Goal: Task Accomplishment & Management: Use online tool/utility

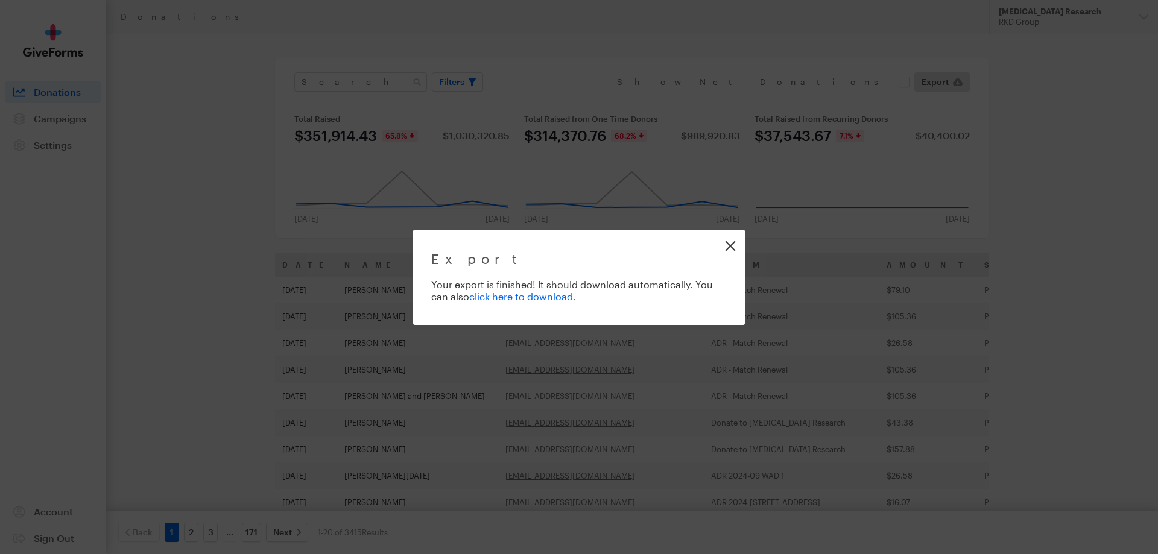
click at [723, 247] on link "Close" at bounding box center [730, 245] width 27 height 27
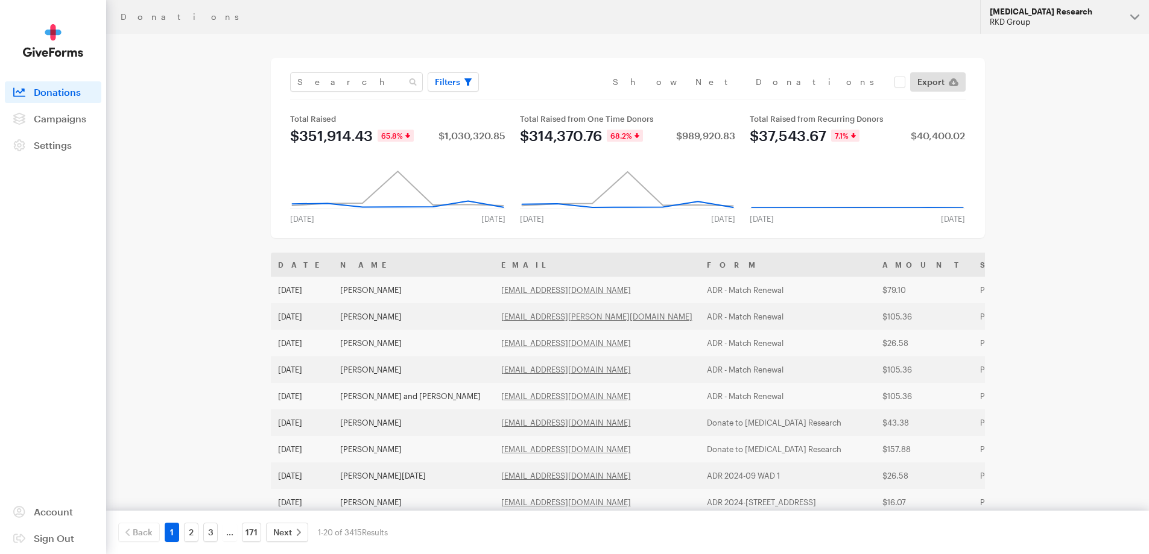
click at [1059, 21] on div "RKD Group" at bounding box center [1055, 22] width 131 height 10
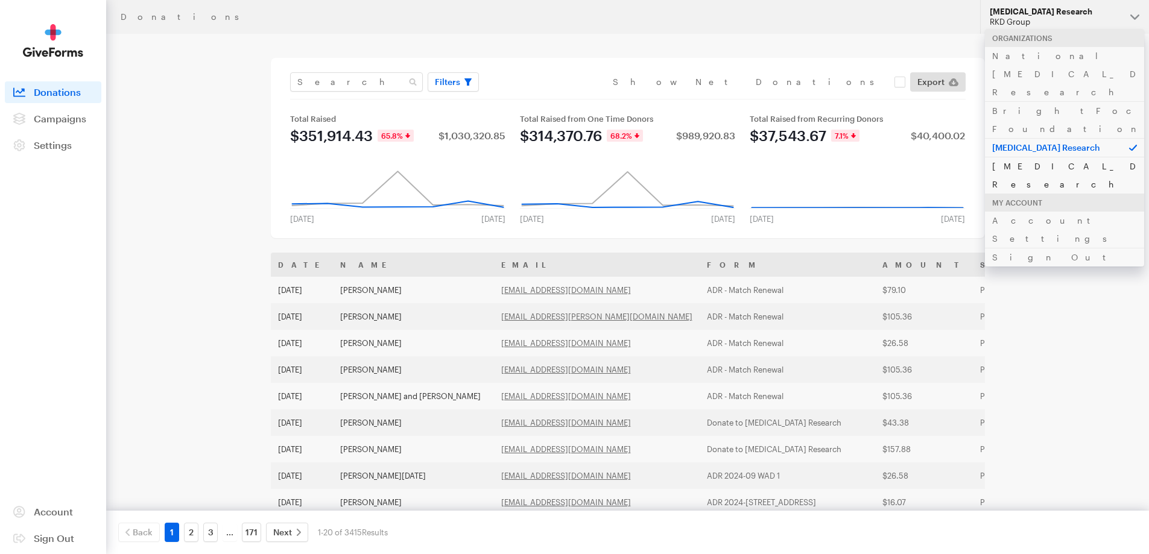
click at [1057, 157] on link "[MEDICAL_DATA] Research" at bounding box center [1064, 175] width 159 height 37
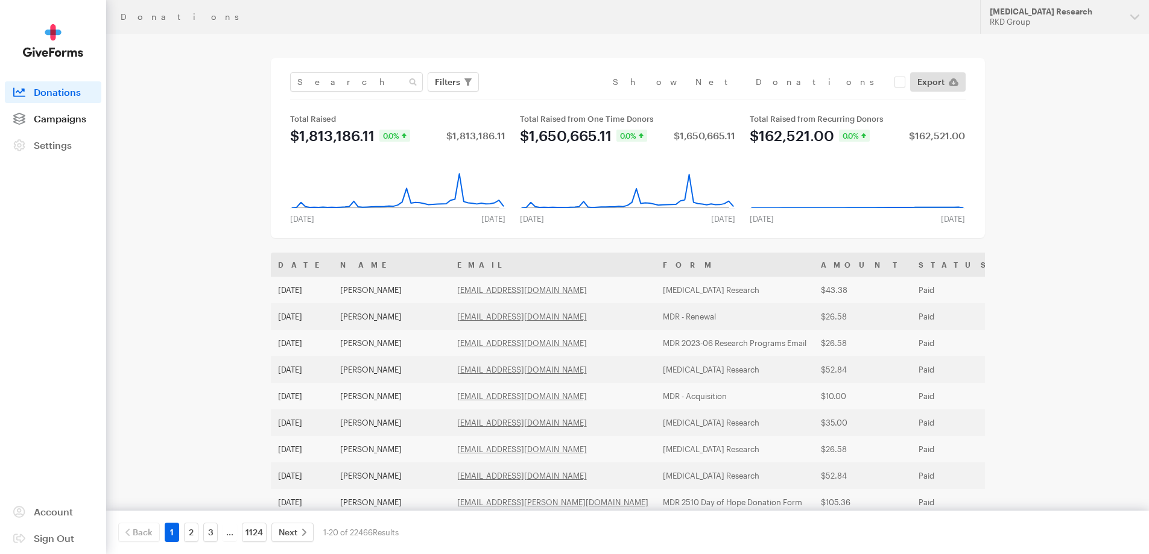
click at [73, 122] on span "Campaigns" at bounding box center [60, 118] width 52 height 11
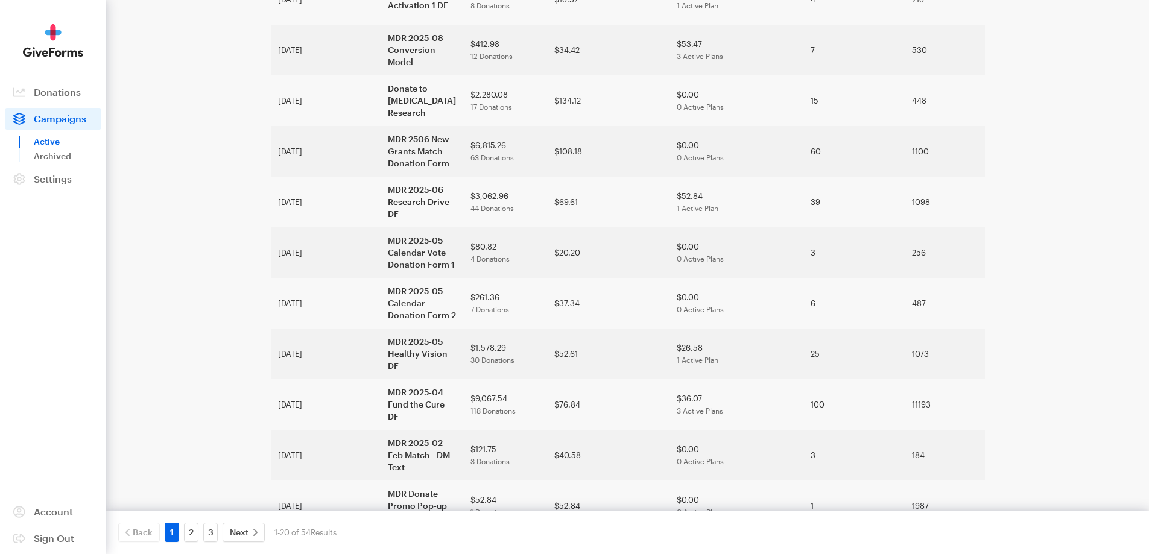
scroll to position [600, 0]
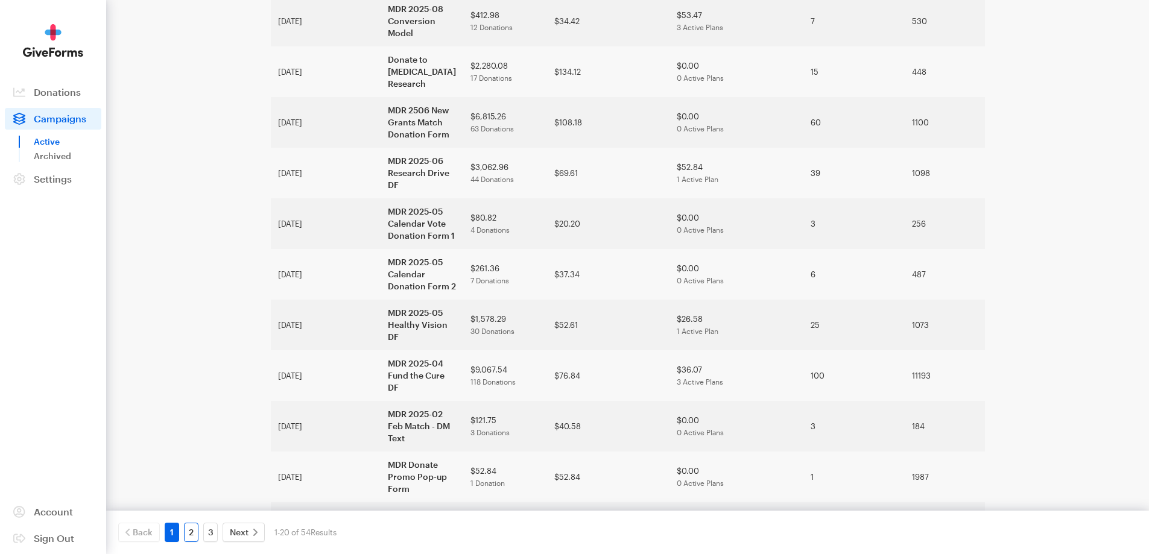
click at [194, 532] on link "2" at bounding box center [191, 532] width 14 height 19
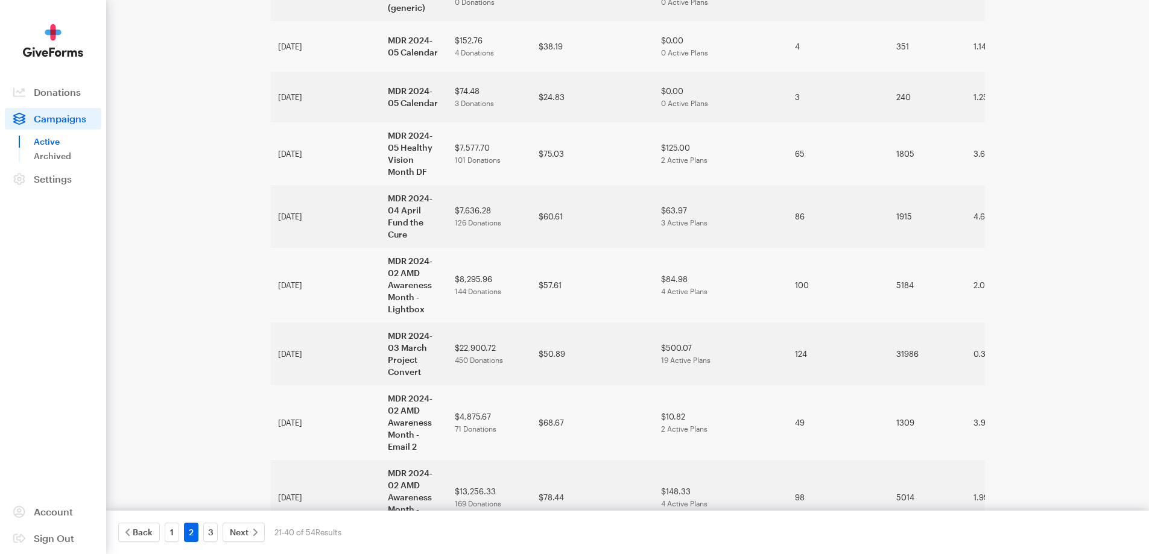
scroll to position [588, 0]
click at [208, 532] on link "3" at bounding box center [210, 532] width 14 height 19
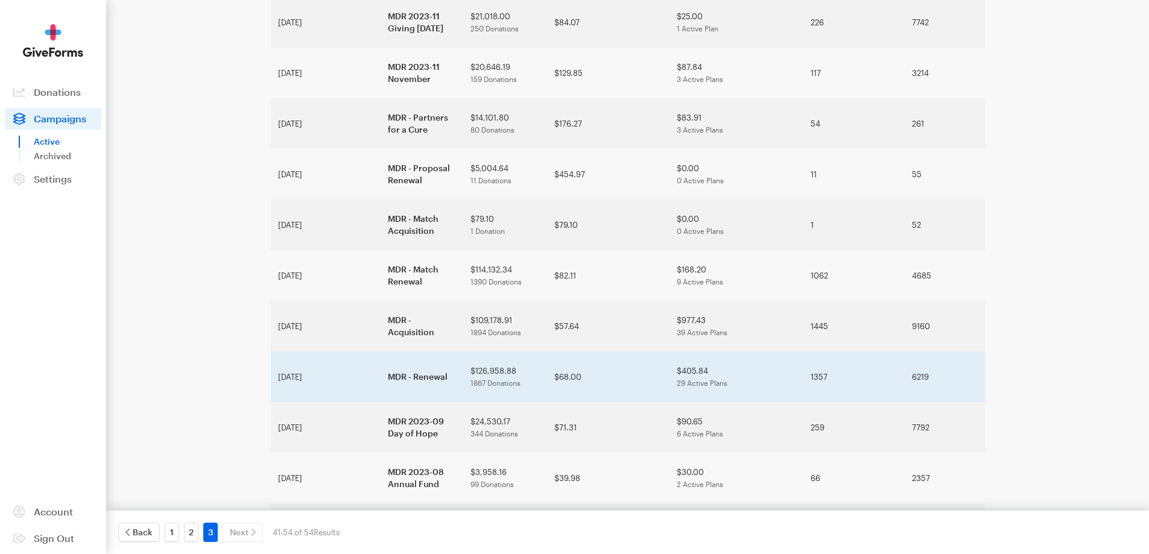
scroll to position [212, 0]
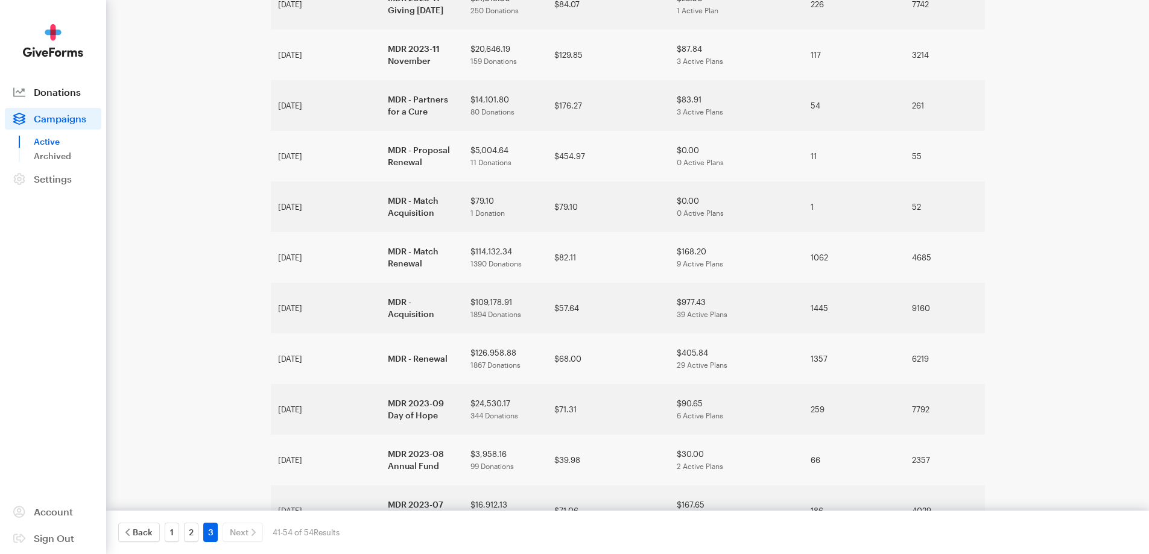
click at [67, 96] on span "Donations" at bounding box center [57, 91] width 47 height 11
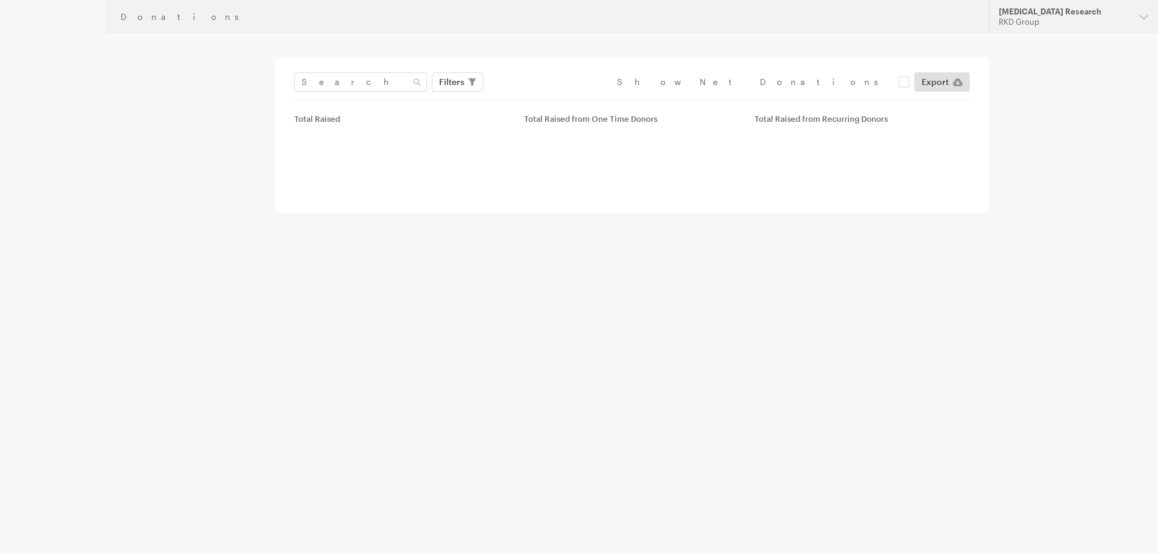
type input "[DATE] - [DATE]"
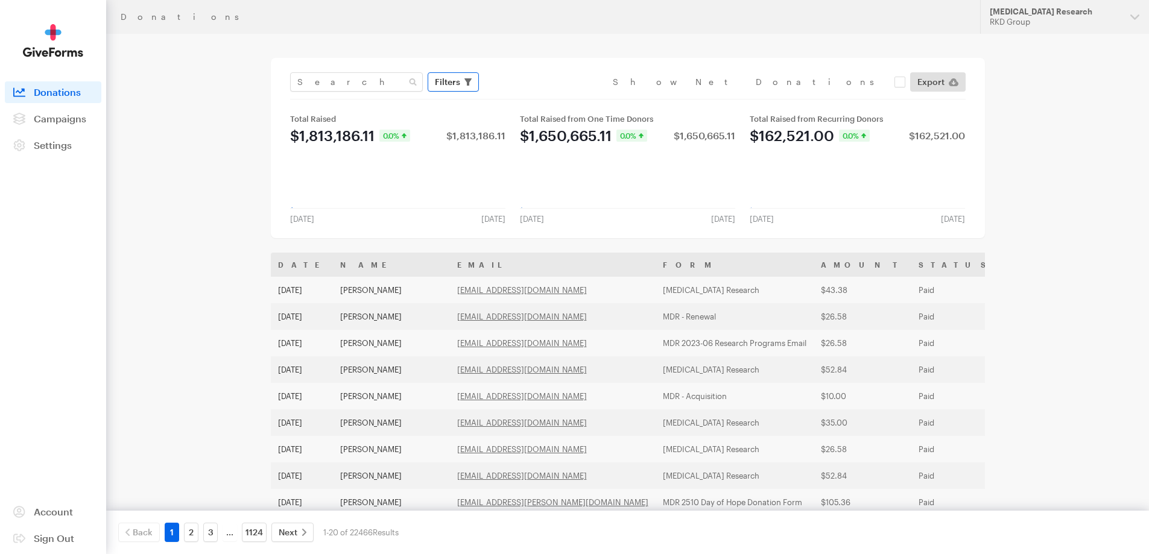
click at [462, 78] on button "Filters" at bounding box center [453, 81] width 51 height 19
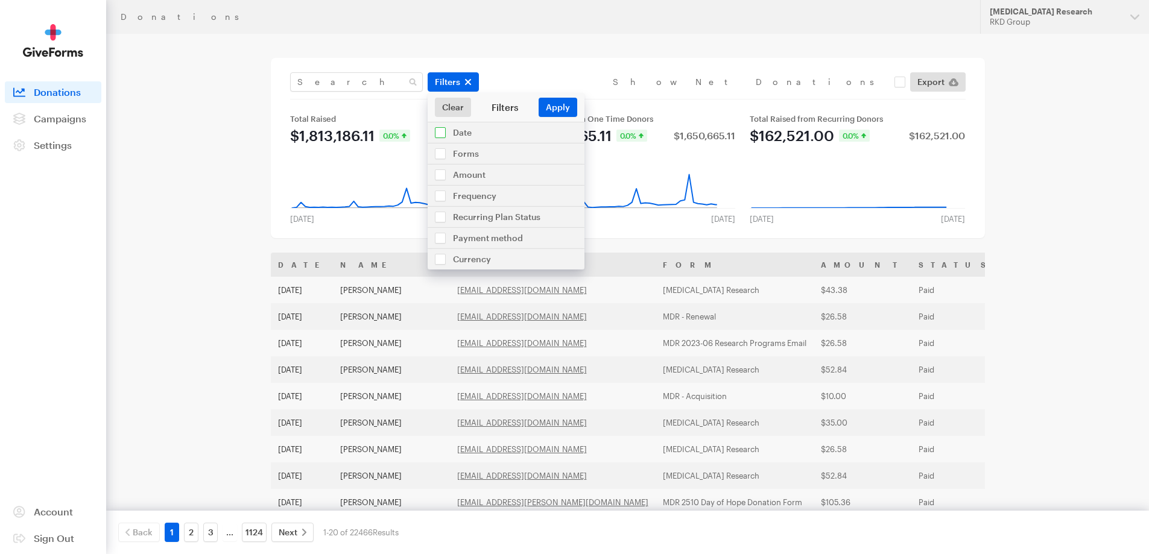
click at [442, 136] on input "checkbox" at bounding box center [506, 132] width 157 height 21
checkbox input "true"
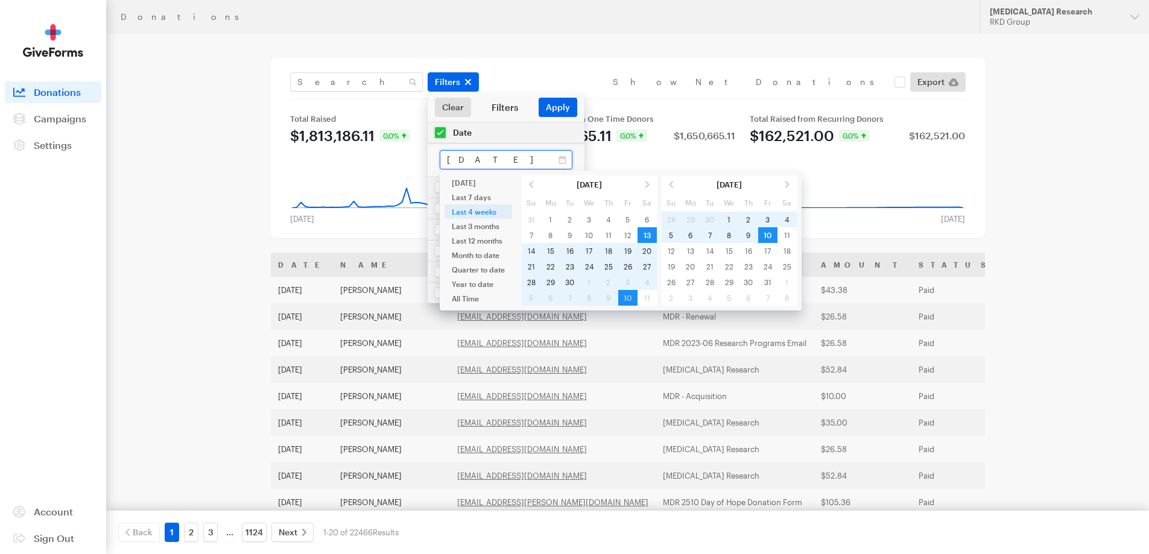
click at [459, 157] on input "Sep 13, 2025 - Oct 10, 2025" at bounding box center [506, 159] width 133 height 19
click at [529, 185] on span at bounding box center [531, 185] width 19 height 16
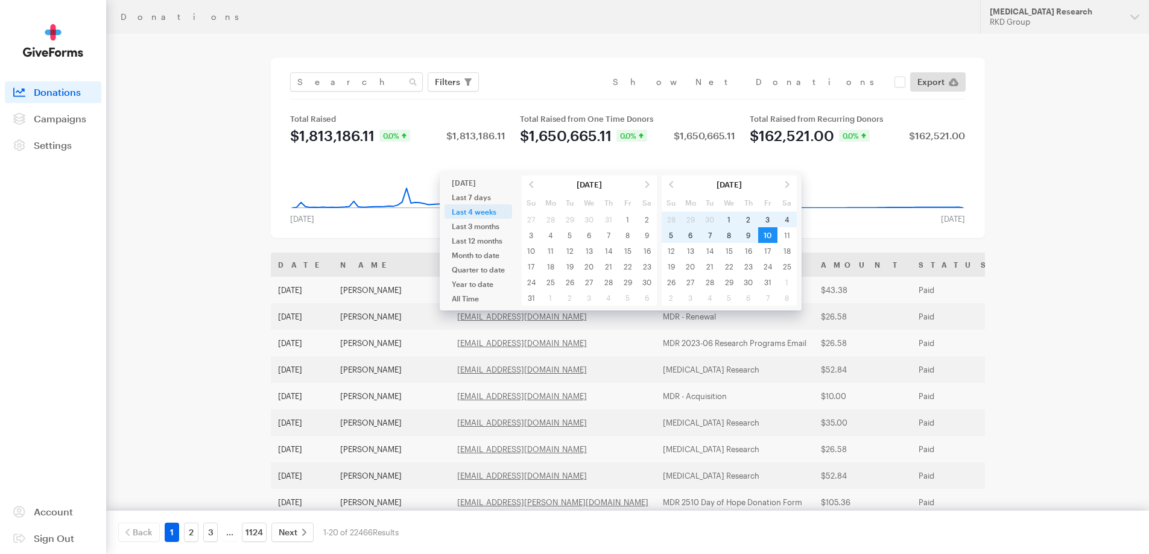
click at [529, 185] on span at bounding box center [531, 185] width 19 height 16
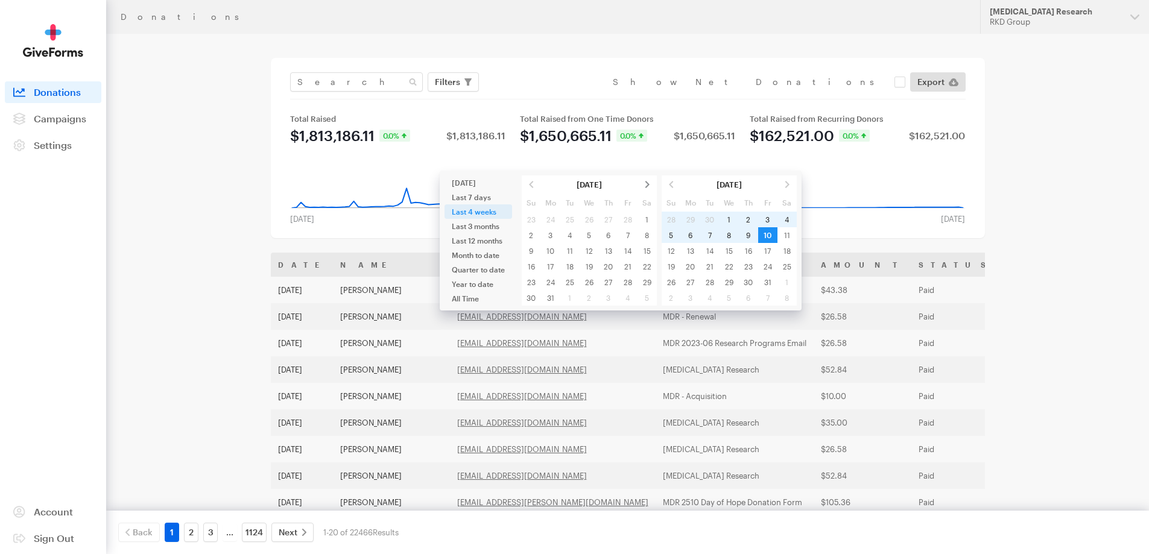
click at [646, 182] on span at bounding box center [647, 185] width 19 height 16
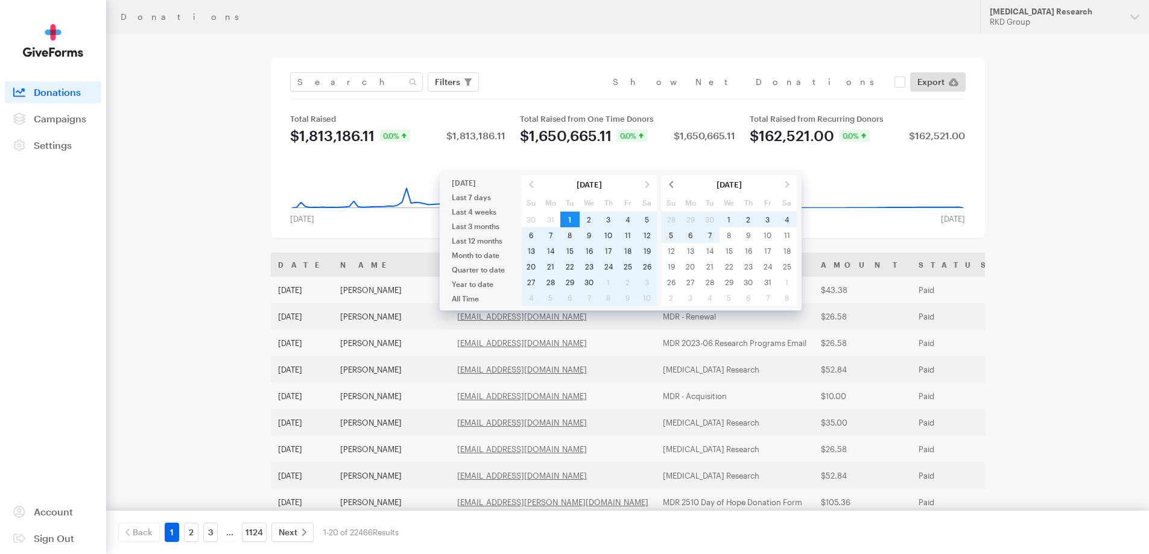
click at [669, 185] on span at bounding box center [671, 185] width 19 height 16
type input "[DATE] - [DATE]"
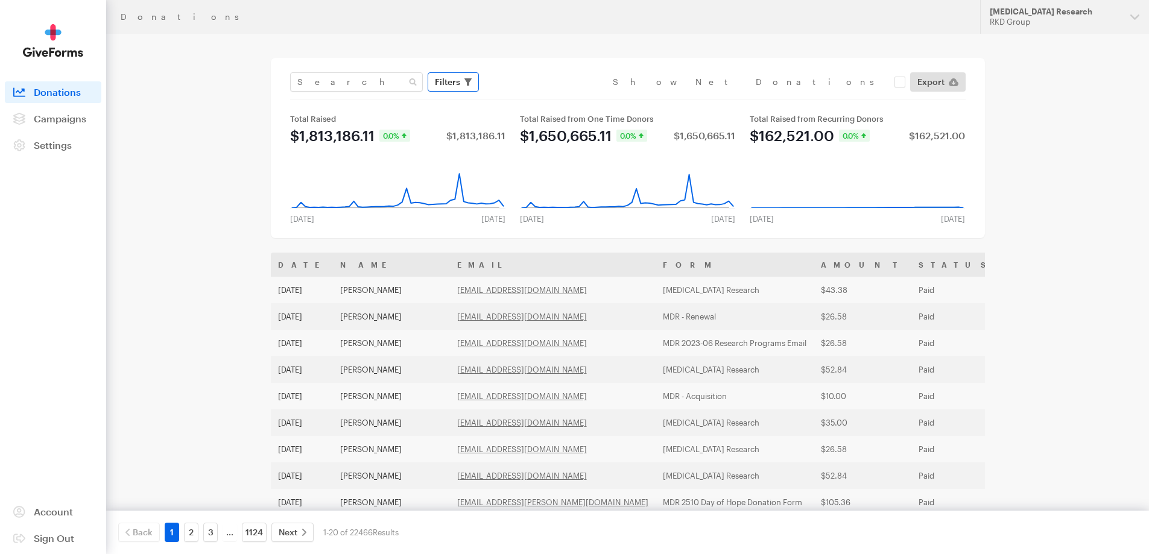
click at [446, 82] on span "Filters" at bounding box center [447, 82] width 25 height 14
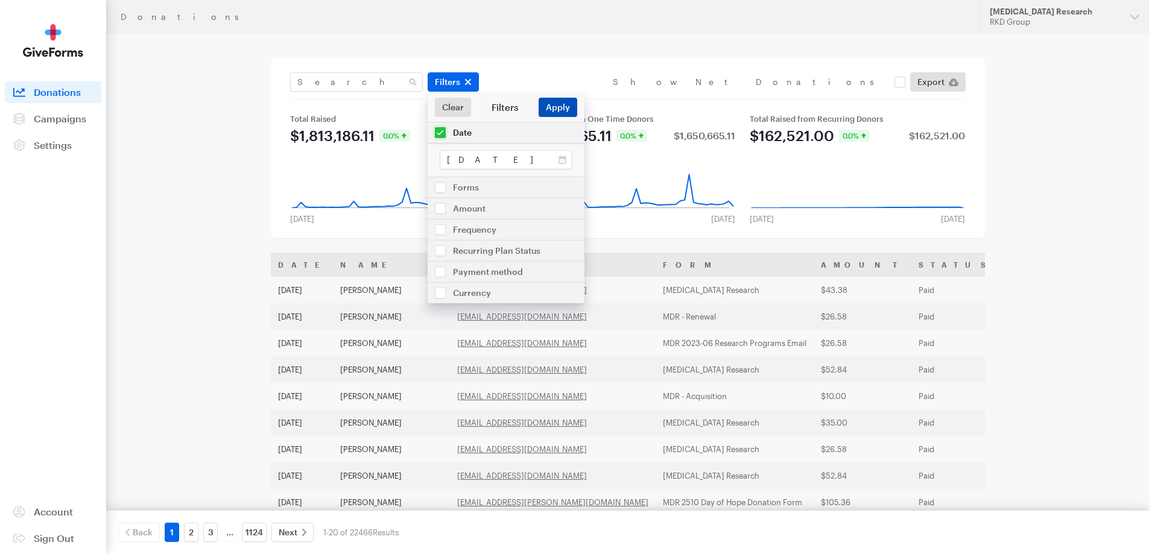
click at [552, 111] on button "Apply" at bounding box center [558, 107] width 39 height 19
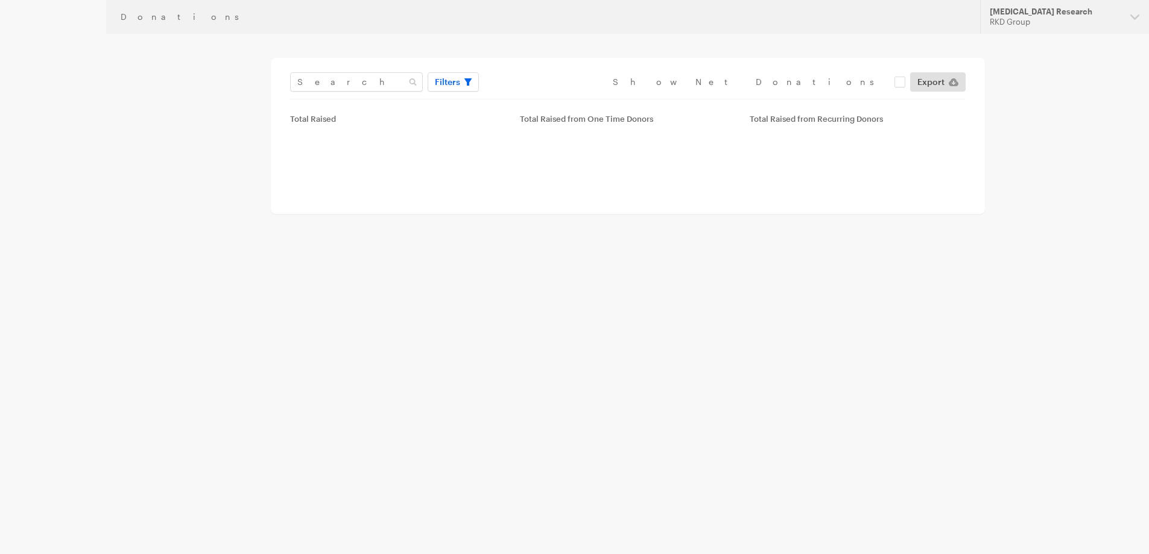
type input "[DATE] - [DATE]"
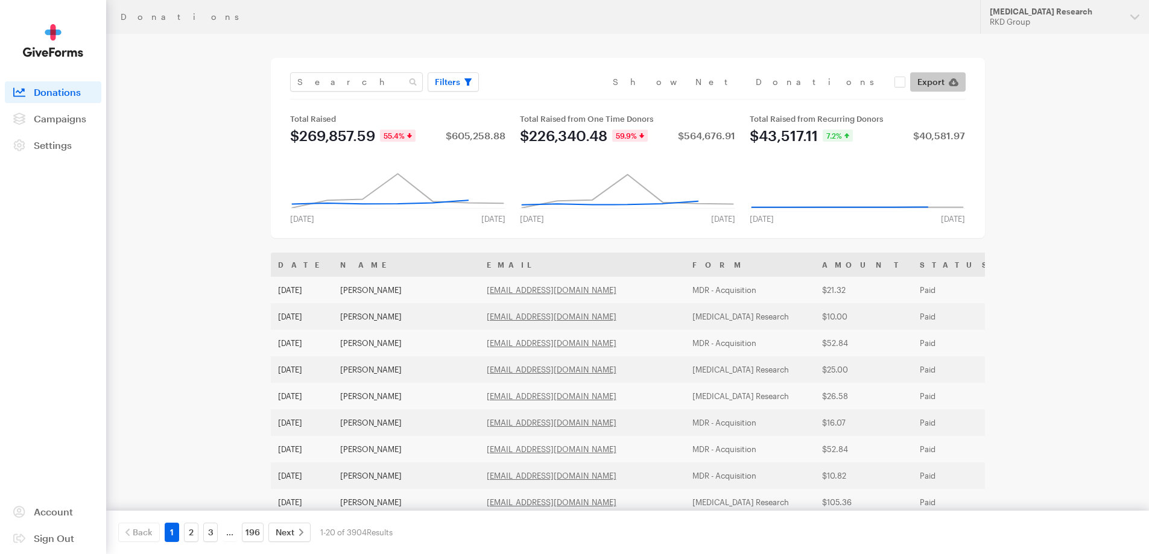
click at [930, 81] on span "Export" at bounding box center [931, 82] width 27 height 14
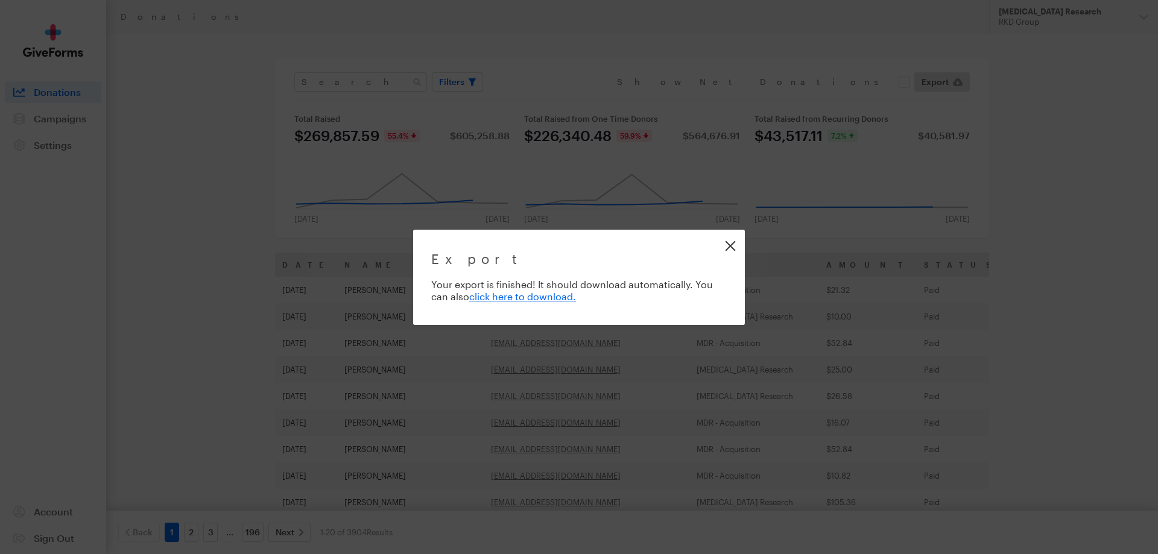
click at [729, 247] on link "Close" at bounding box center [730, 245] width 27 height 27
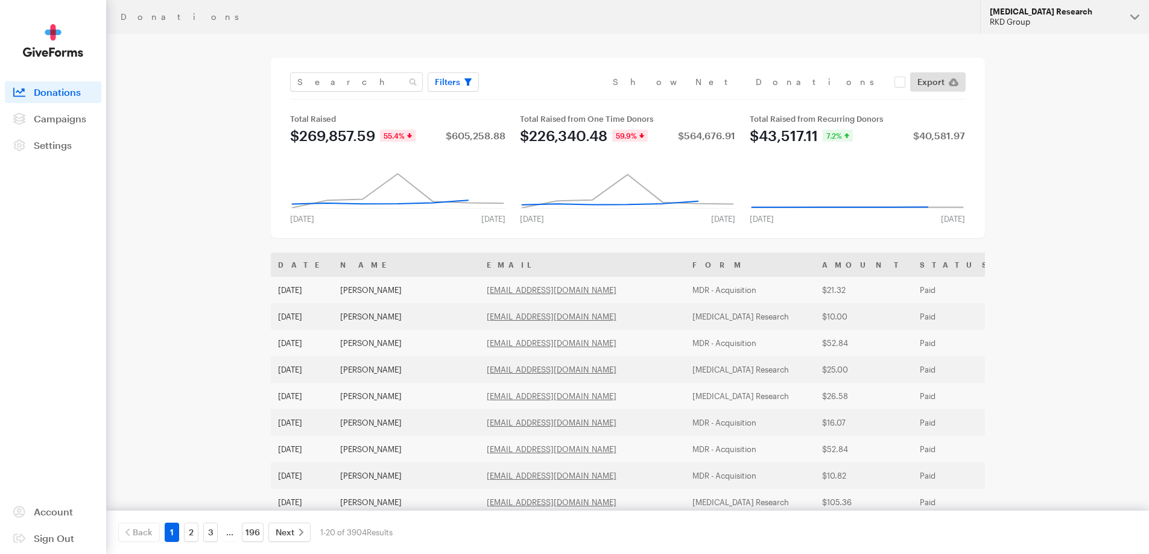
click at [1032, 16] on div "[MEDICAL_DATA] Research" at bounding box center [1055, 12] width 131 height 10
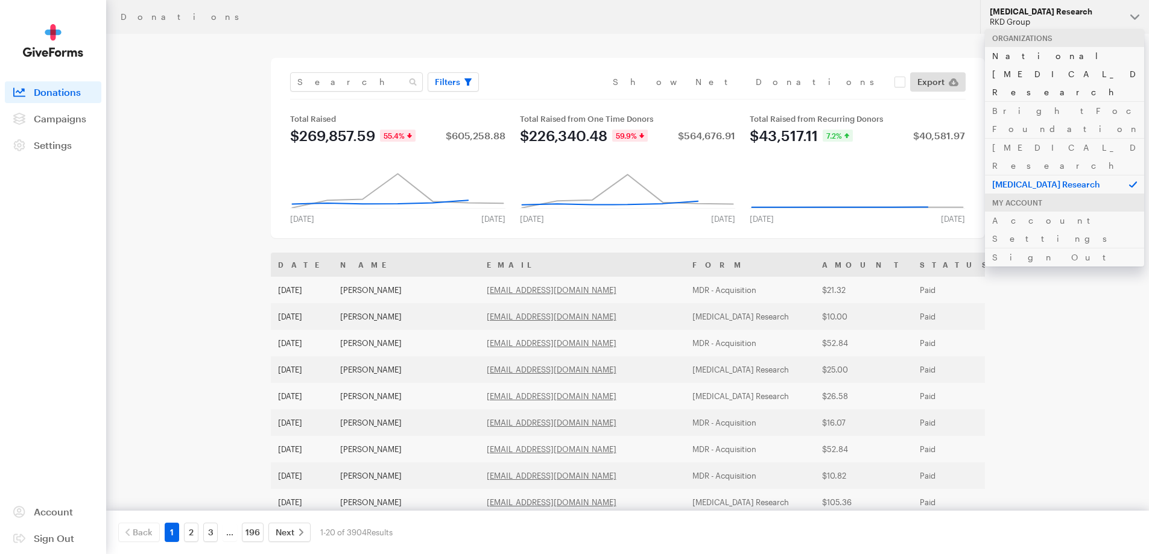
click at [1037, 57] on link "National [MEDICAL_DATA] Research" at bounding box center [1064, 73] width 159 height 55
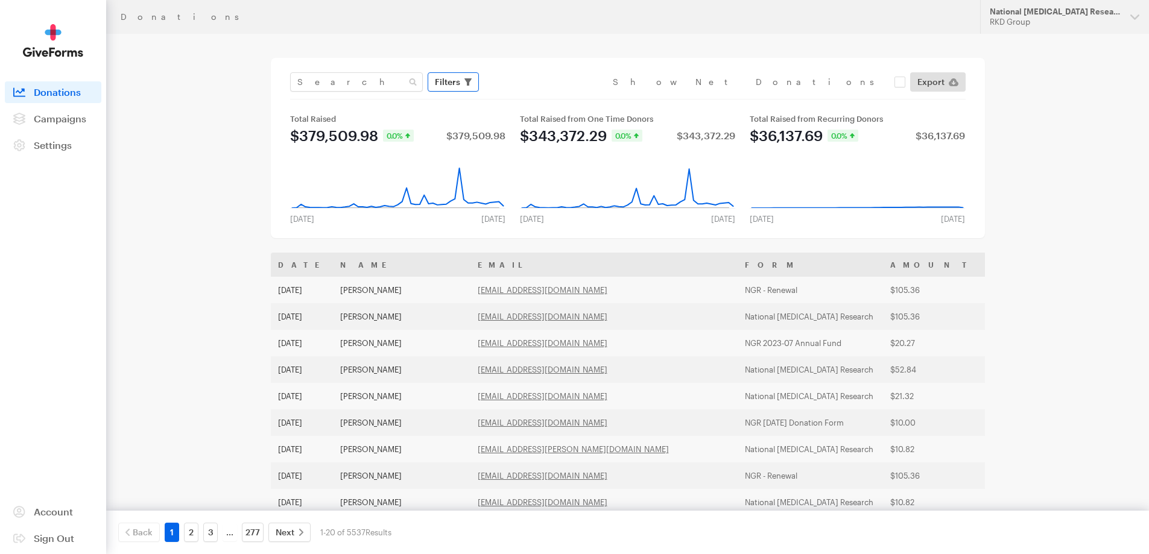
click at [465, 75] on span "button" at bounding box center [468, 82] width 7 height 14
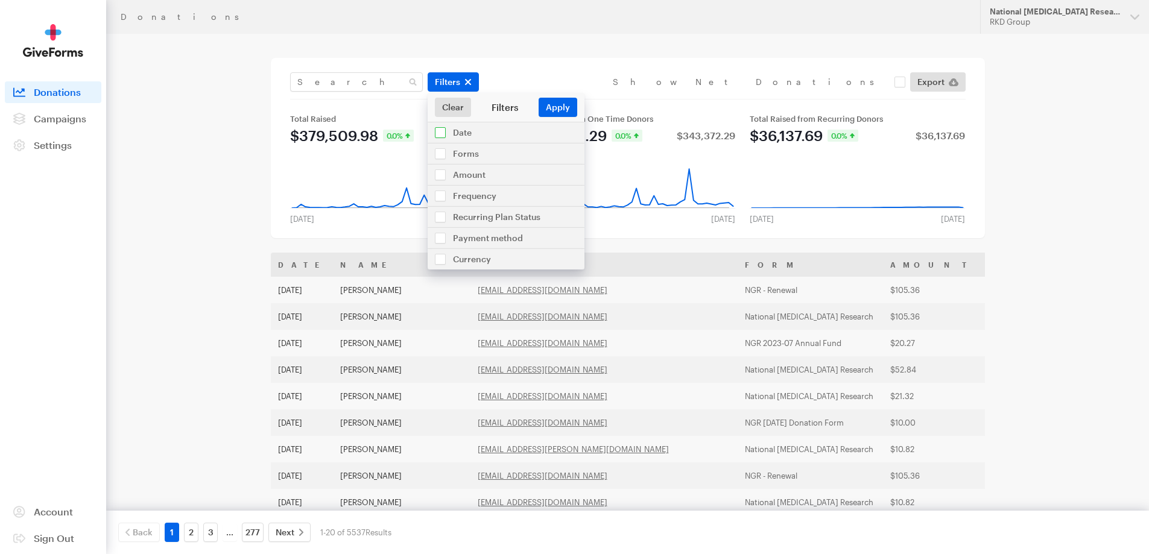
click at [440, 133] on input "checkbox" at bounding box center [506, 132] width 157 height 21
checkbox input "true"
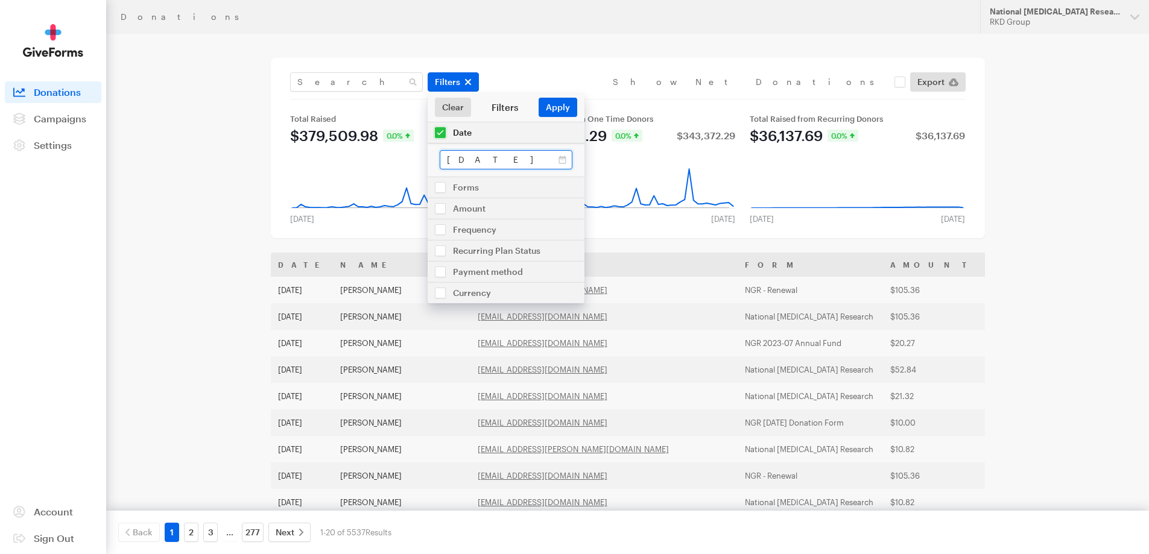
click at [475, 158] on input "[DATE] - [DATE]" at bounding box center [506, 159] width 133 height 19
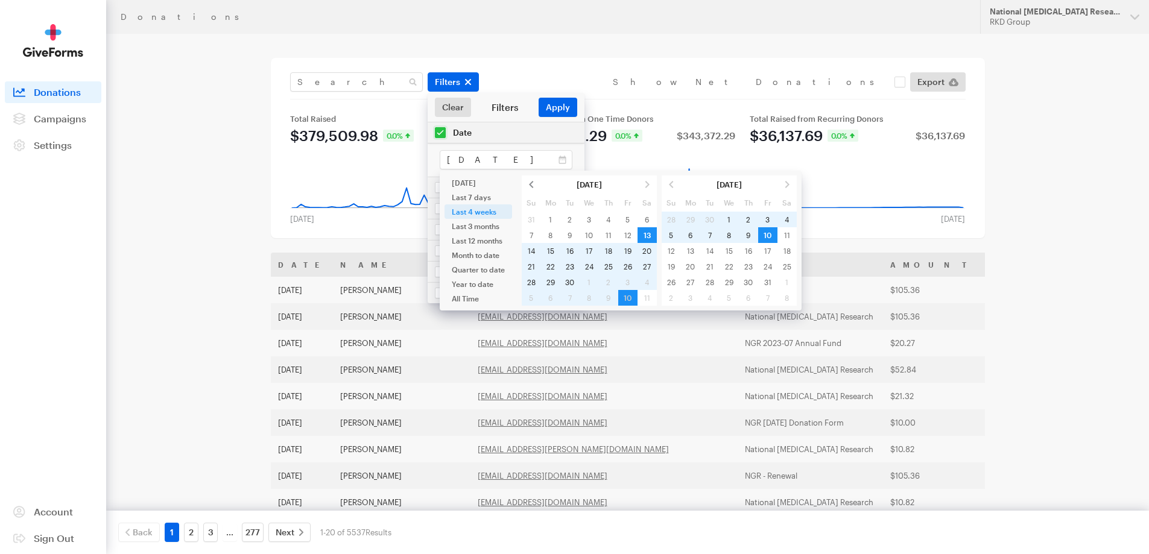
click at [526, 180] on span at bounding box center [531, 185] width 19 height 16
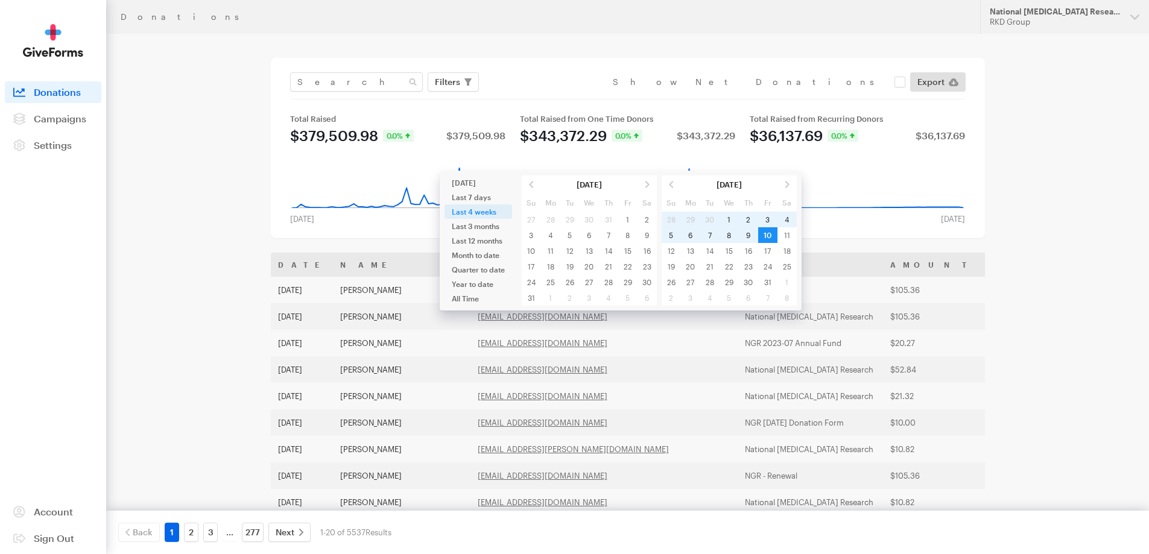
click at [528, 180] on span at bounding box center [531, 185] width 19 height 16
click at [670, 188] on span at bounding box center [671, 185] width 19 height 16
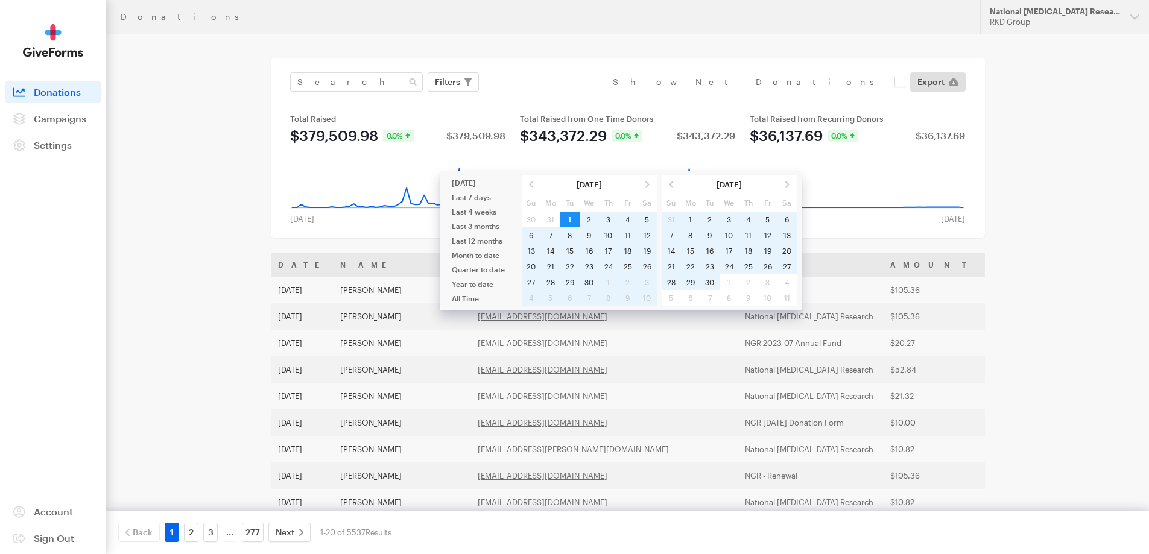
type input "[DATE] - [DATE]"
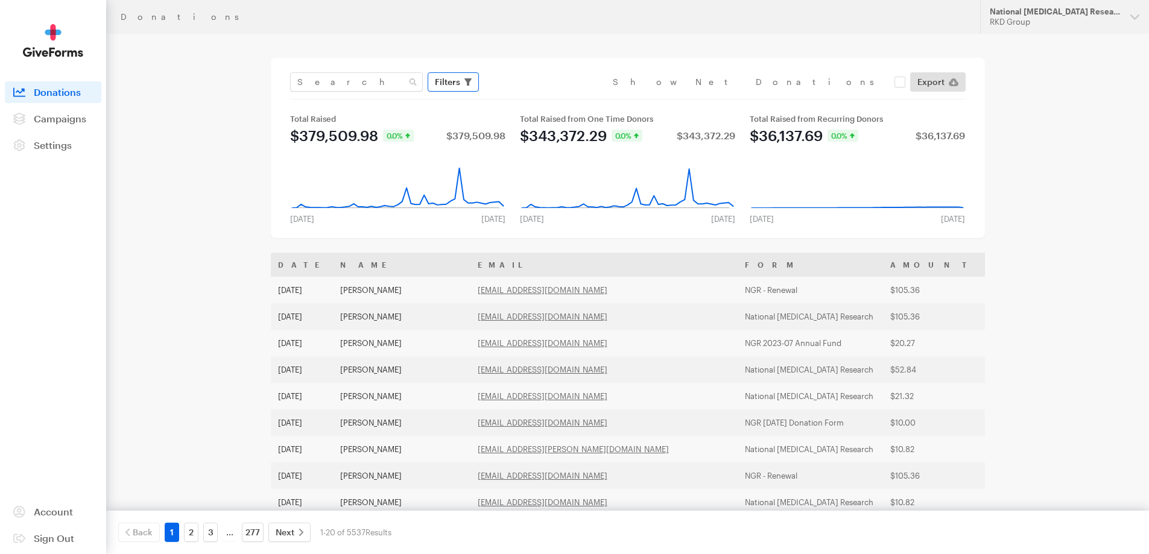
click at [444, 76] on span "Filters" at bounding box center [447, 82] width 25 height 14
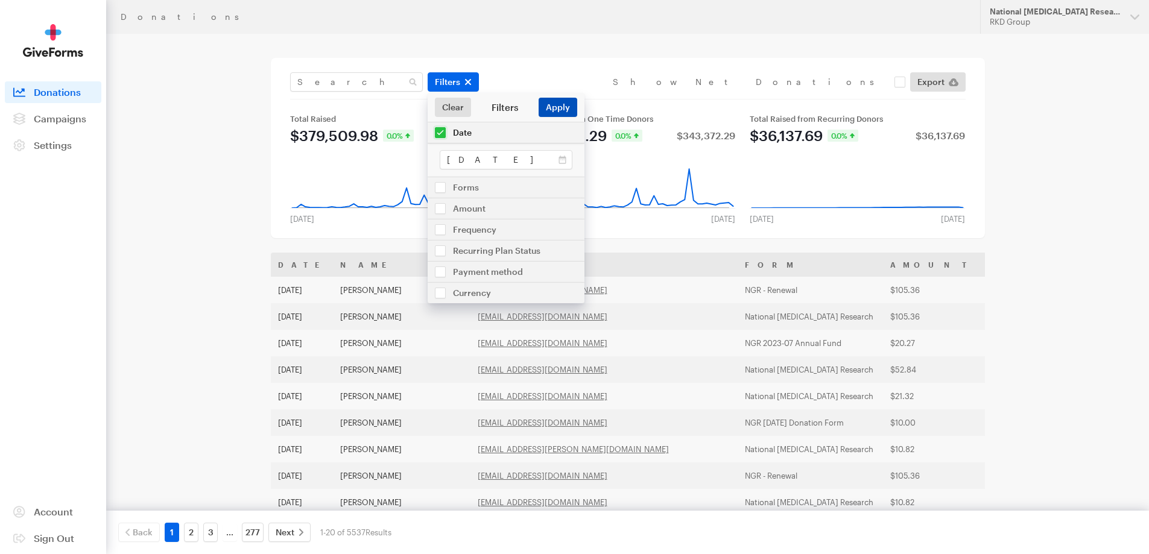
click at [574, 109] on button "Apply" at bounding box center [558, 107] width 39 height 19
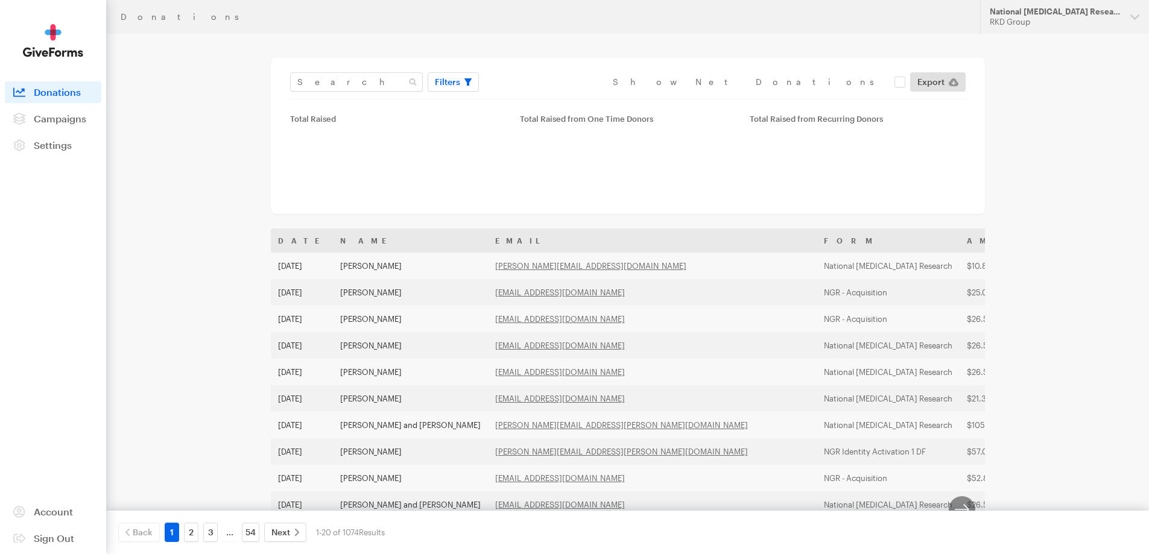
click at [1045, 108] on div "Donations Updates Support National [MEDICAL_DATA] Research RKD Group Organizati…" at bounding box center [574, 426] width 1149 height 853
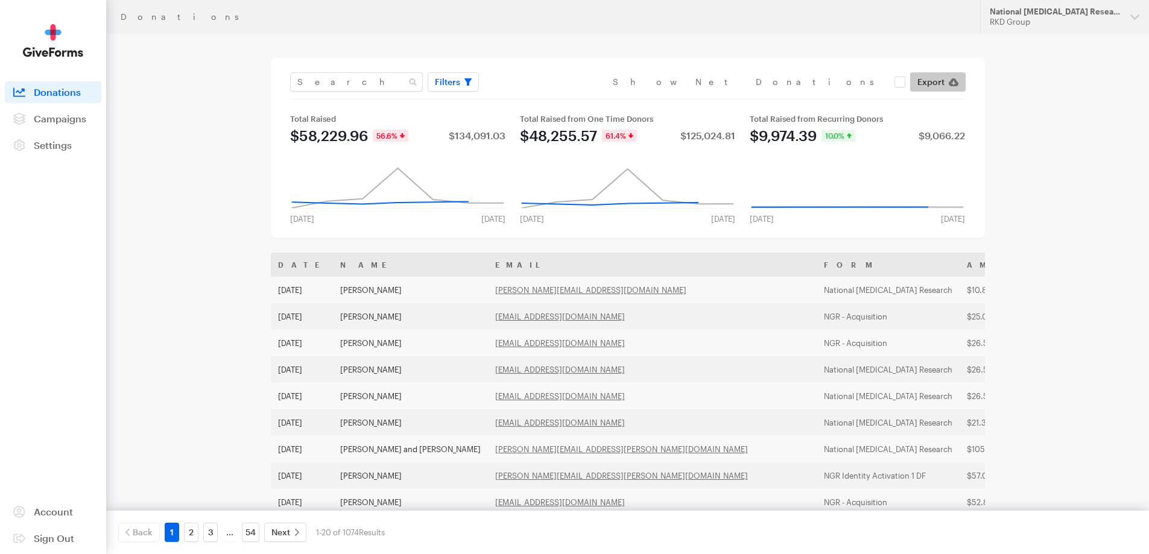
click at [941, 81] on span "Export" at bounding box center [931, 82] width 27 height 14
